Goal: Task Accomplishment & Management: Manage account settings

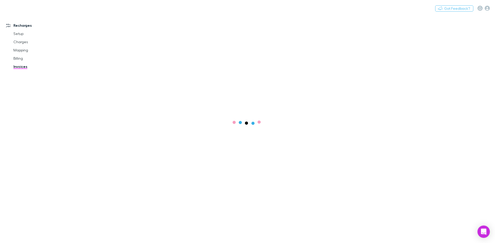
click at [21, 59] on link "Billing" at bounding box center [38, 58] width 61 height 8
click at [26, 91] on link "Agreements" at bounding box center [38, 91] width 61 height 8
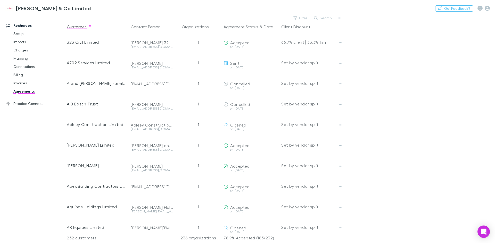
click at [315, 16] on button "Search" at bounding box center [322, 18] width 23 height 6
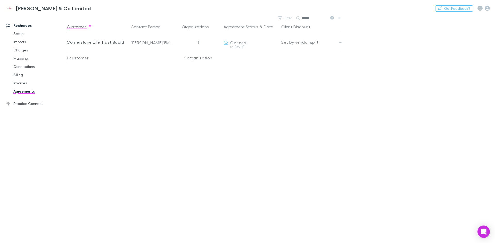
click at [321, 45] on div "Set by vendor split" at bounding box center [311, 42] width 60 height 21
drag, startPoint x: 232, startPoint y: 98, endPoint x: 172, endPoint y: 90, distance: 61.3
click at [232, 98] on div "Customer Contact Person Organizations Agreement Status & Date Client Discount C…" at bounding box center [208, 133] width 283 height 222
click at [90, 41] on div "Cornerstone Life Trust Board" at bounding box center [97, 42] width 60 height 21
click at [340, 46] on button "button" at bounding box center [340, 42] width 7 height 7
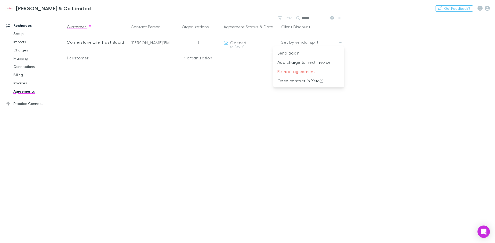
click at [361, 41] on div at bounding box center [247, 121] width 495 height 243
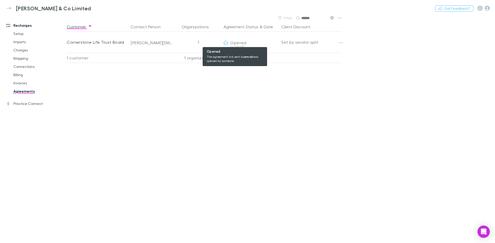
click at [239, 44] on span "Opened" at bounding box center [238, 42] width 16 height 5
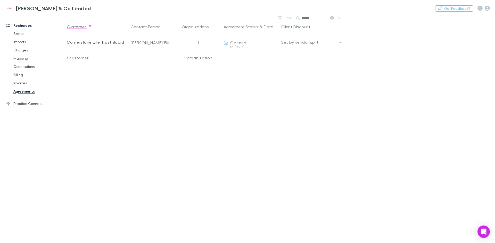
click at [346, 43] on div at bounding box center [345, 42] width 16 height 21
click at [341, 43] on icon "button" at bounding box center [341, 43] width 4 height 4
click at [347, 49] on div at bounding box center [247, 121] width 495 height 243
click at [25, 90] on link "Agreements" at bounding box center [38, 91] width 61 height 8
drag, startPoint x: 313, startPoint y: 18, endPoint x: 288, endPoint y: 16, distance: 25.1
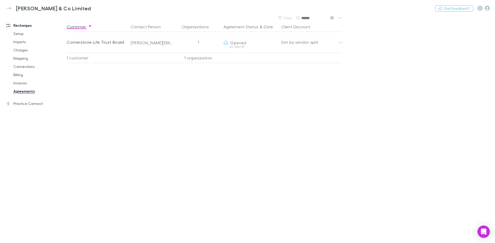
click at [288, 16] on div "Filter Search ******" at bounding box center [305, 17] width 60 height 7
type input "*****"
click at [149, 149] on div "Customer Contact Person Organizations Agreement Status & Date Client Discount […" at bounding box center [208, 133] width 283 height 222
click at [384, 63] on main "Filter Search ***** Customer Contact Person Organizations Agreement Status & Da…" at bounding box center [281, 128] width 428 height 229
